Goal: Transaction & Acquisition: Download file/media

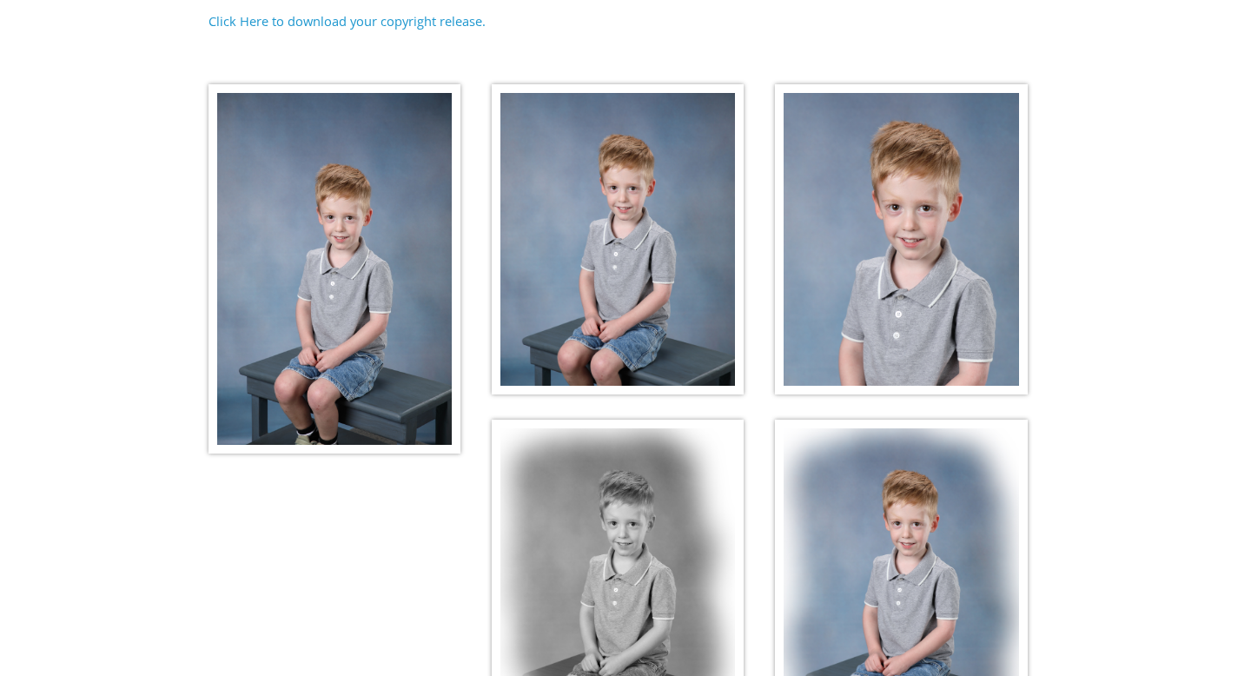
scroll to position [322, 0]
click at [607, 181] on img at bounding box center [618, 238] width 252 height 311
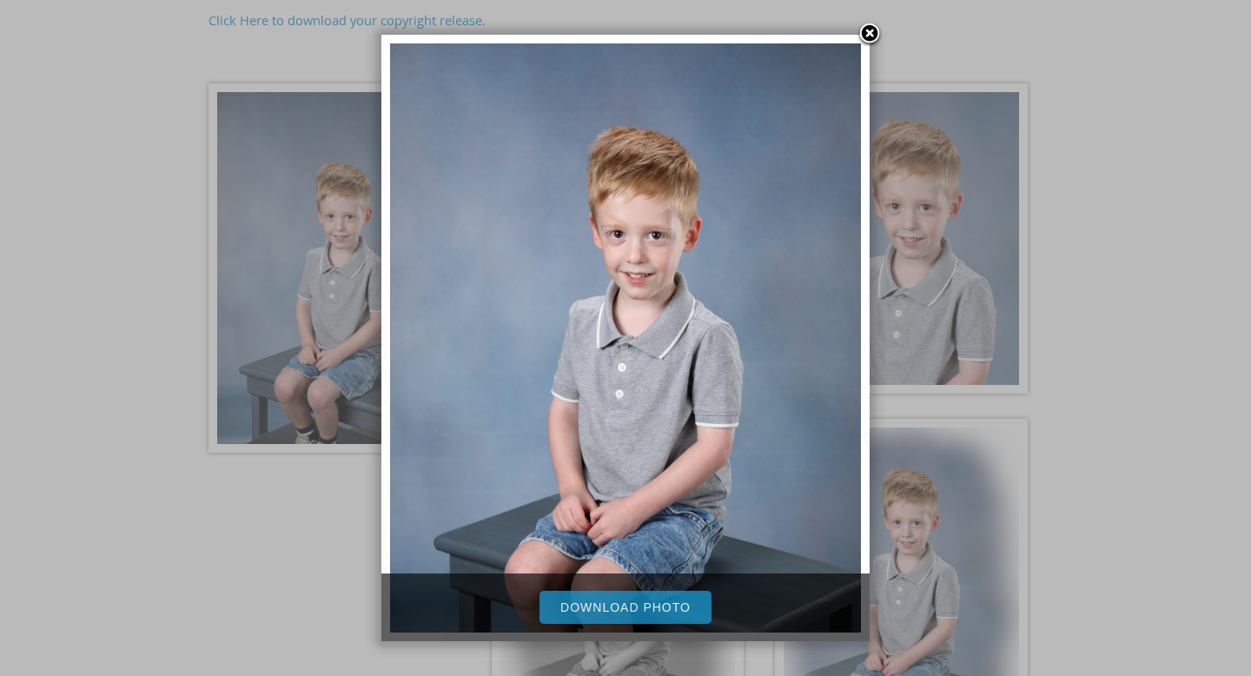
click at [648, 603] on link "Download Photo" at bounding box center [626, 607] width 172 height 33
click at [872, 29] on link at bounding box center [870, 35] width 26 height 26
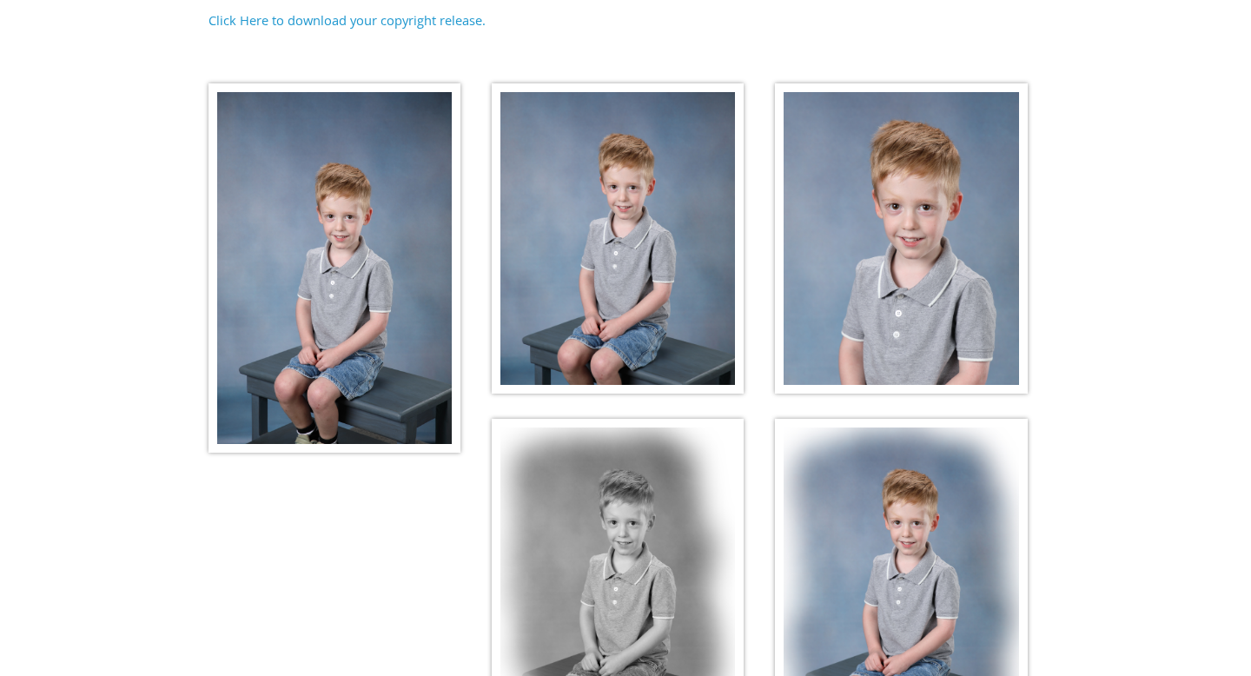
click at [934, 117] on img at bounding box center [901, 238] width 252 height 311
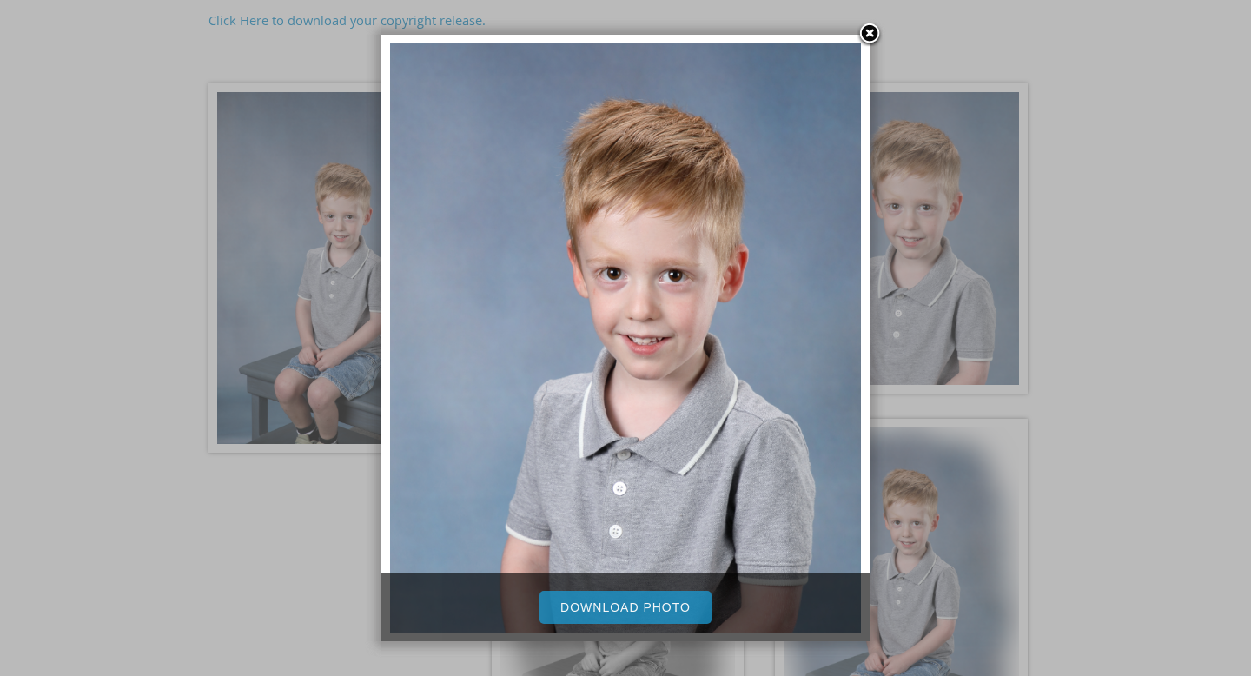
click at [664, 610] on link "Download Photo" at bounding box center [626, 607] width 172 height 33
click at [867, 36] on link at bounding box center [870, 35] width 26 height 26
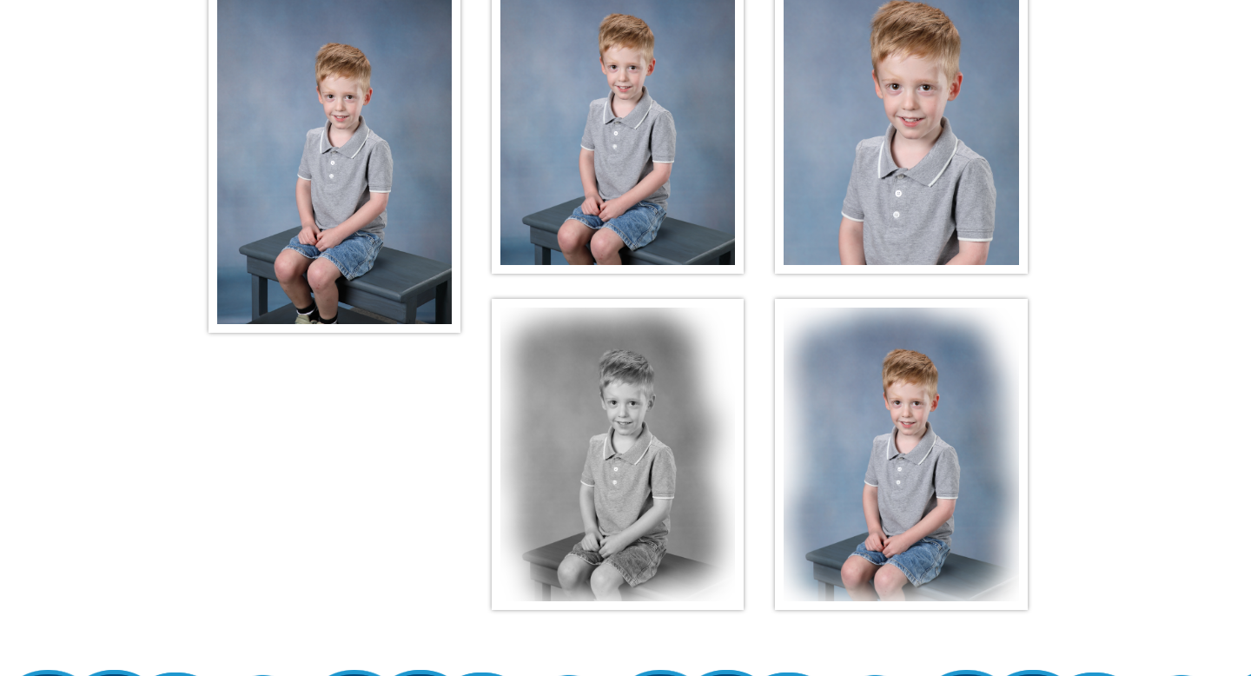
scroll to position [483, 0]
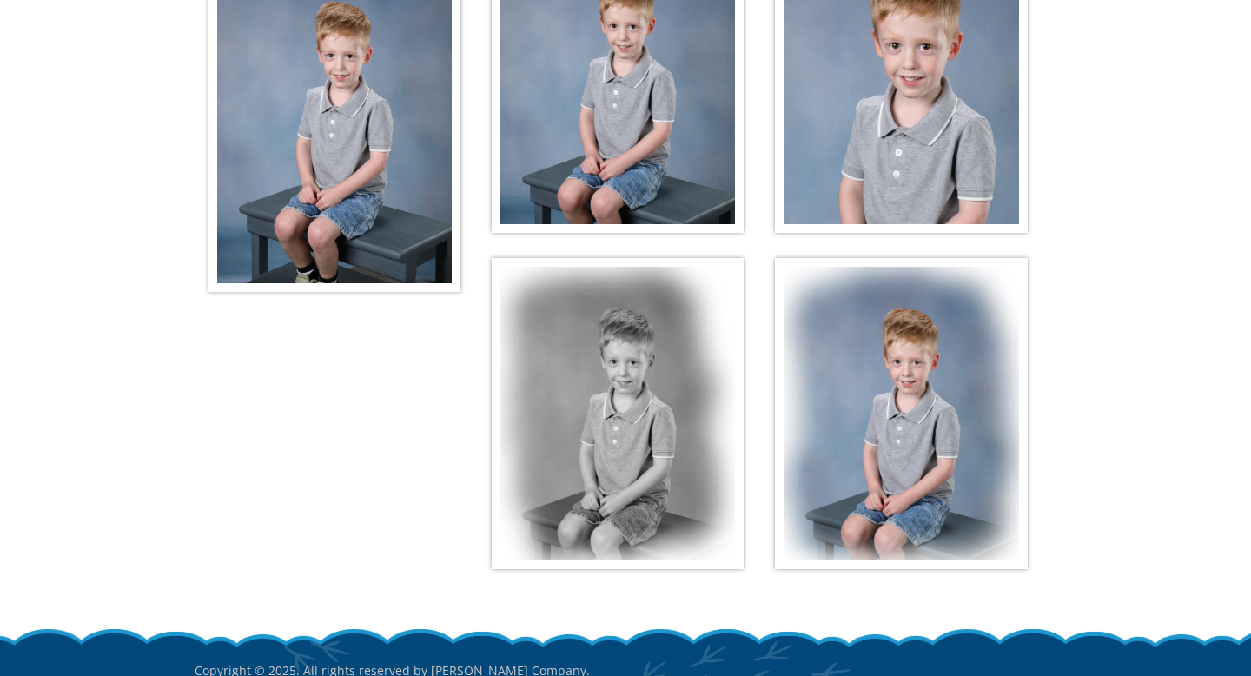
click at [853, 346] on img at bounding box center [901, 413] width 252 height 311
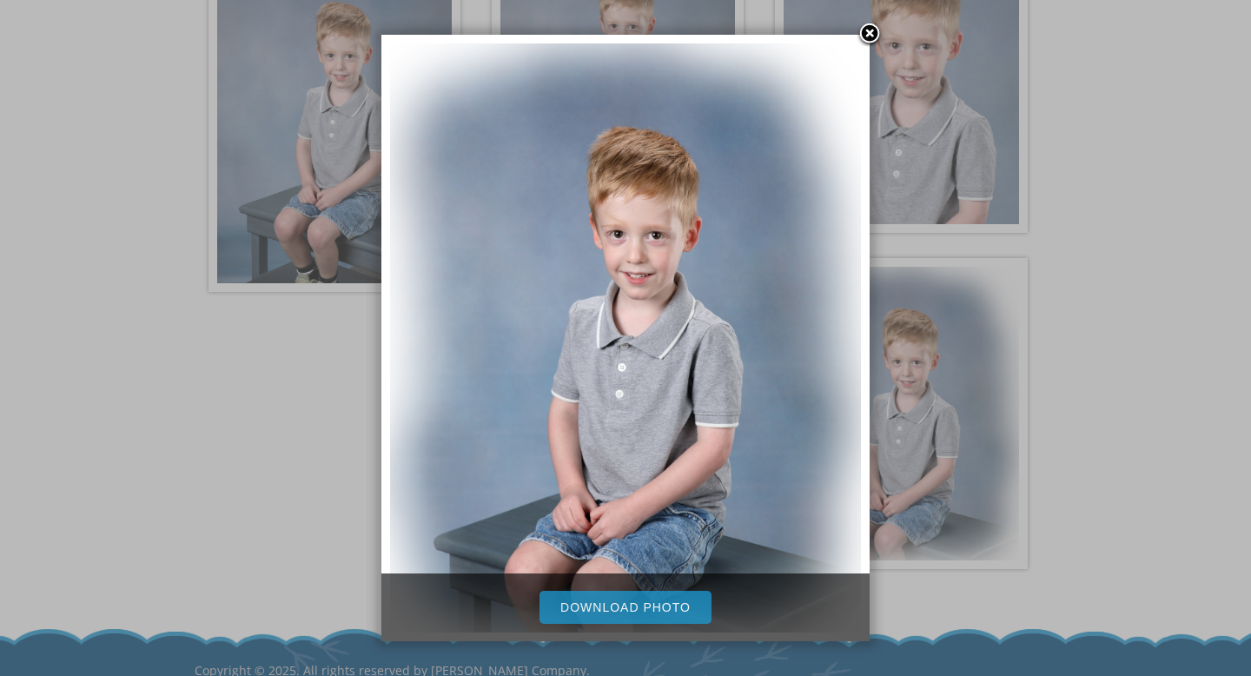
click at [863, 36] on link at bounding box center [870, 35] width 26 height 26
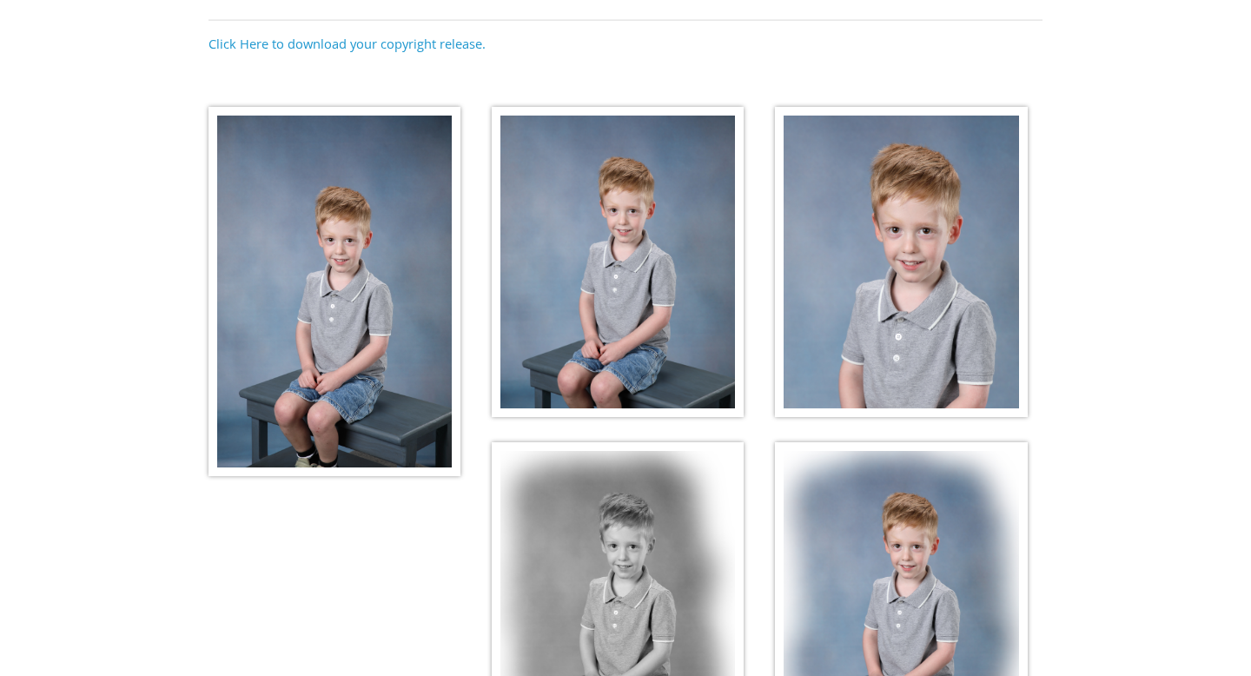
scroll to position [295, 0]
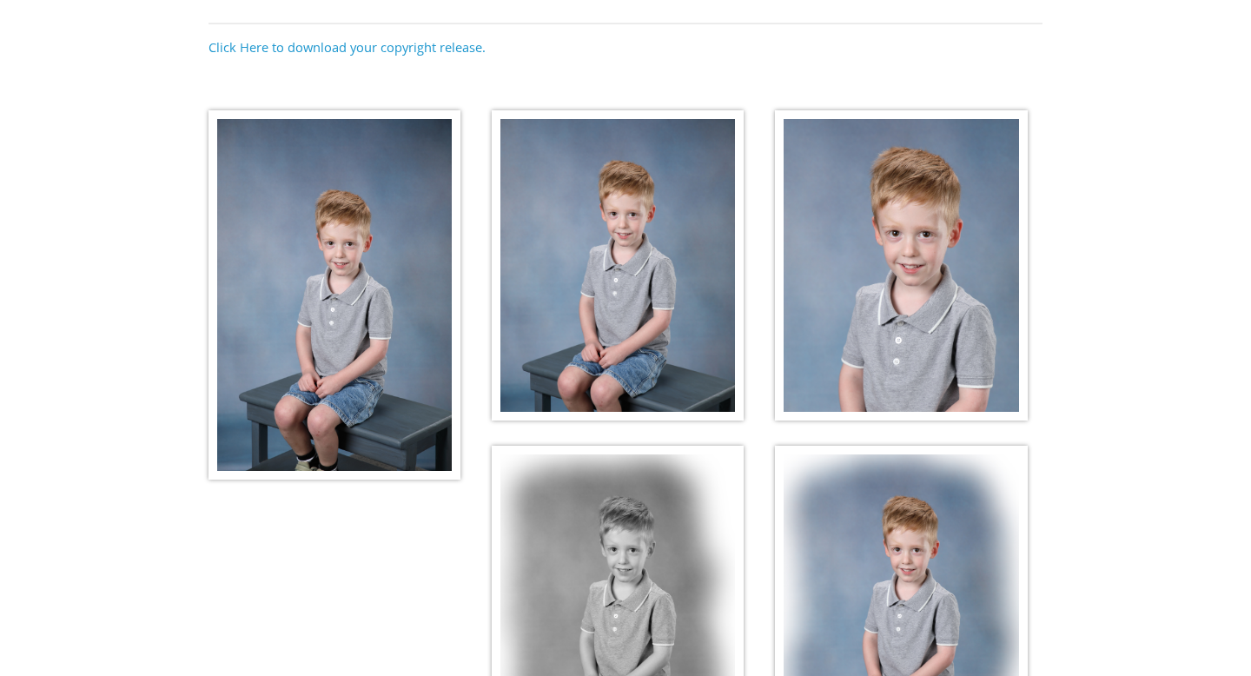
click at [419, 269] on img at bounding box center [335, 294] width 252 height 369
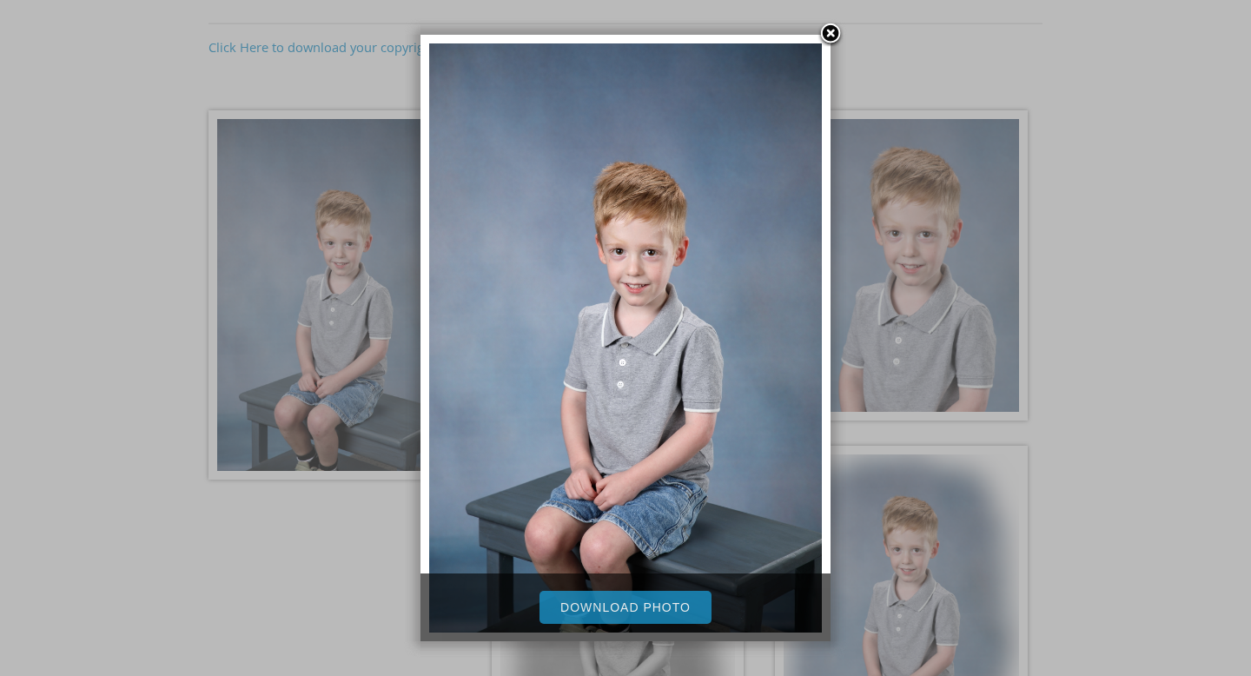
click at [827, 35] on link at bounding box center [831, 35] width 26 height 26
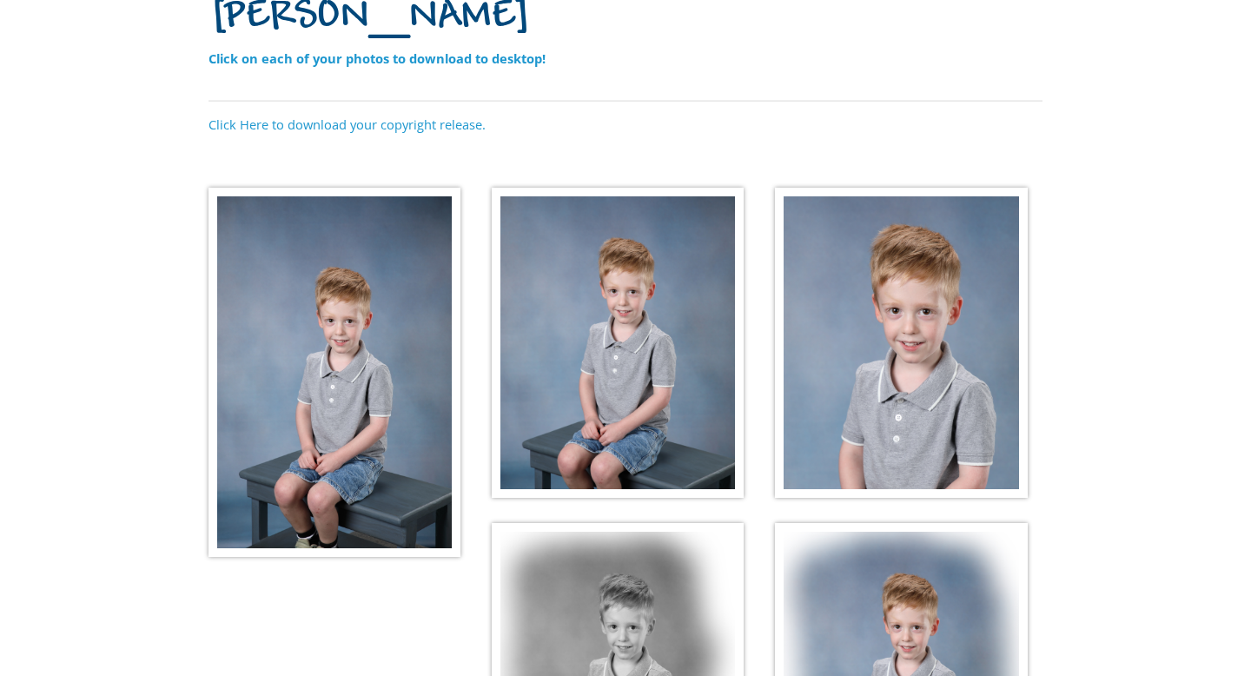
scroll to position [0, 0]
